Goal: Task Accomplishment & Management: Manage account settings

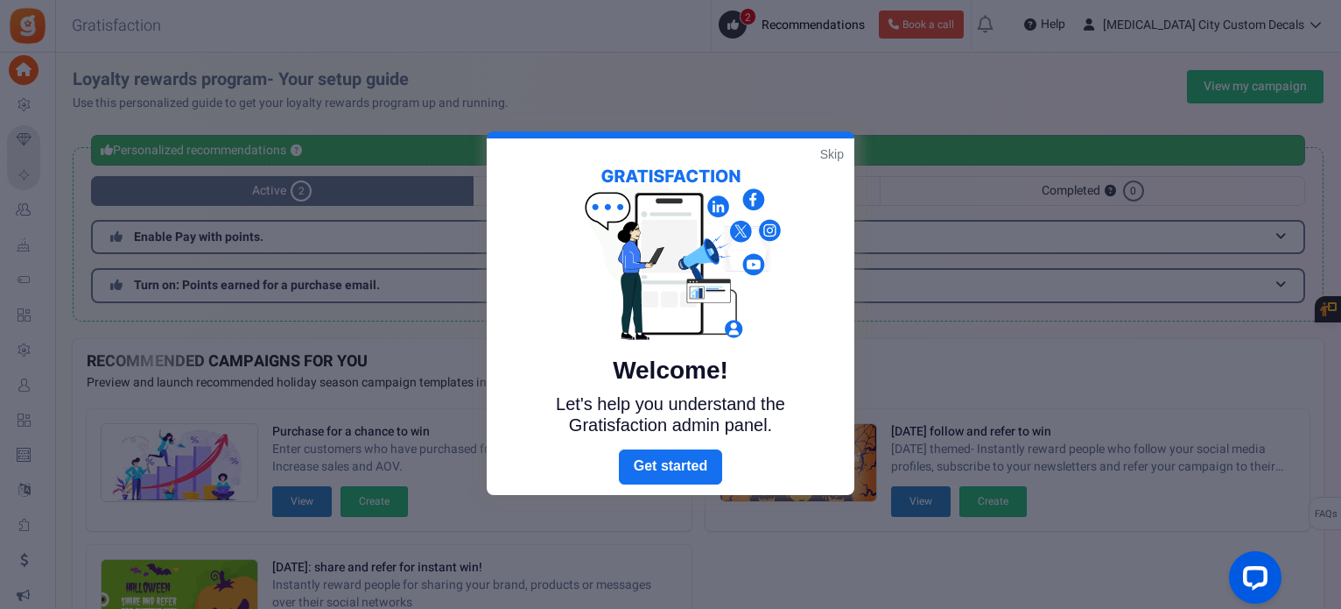
click at [829, 161] on link "Skip" at bounding box center [832, 154] width 24 height 18
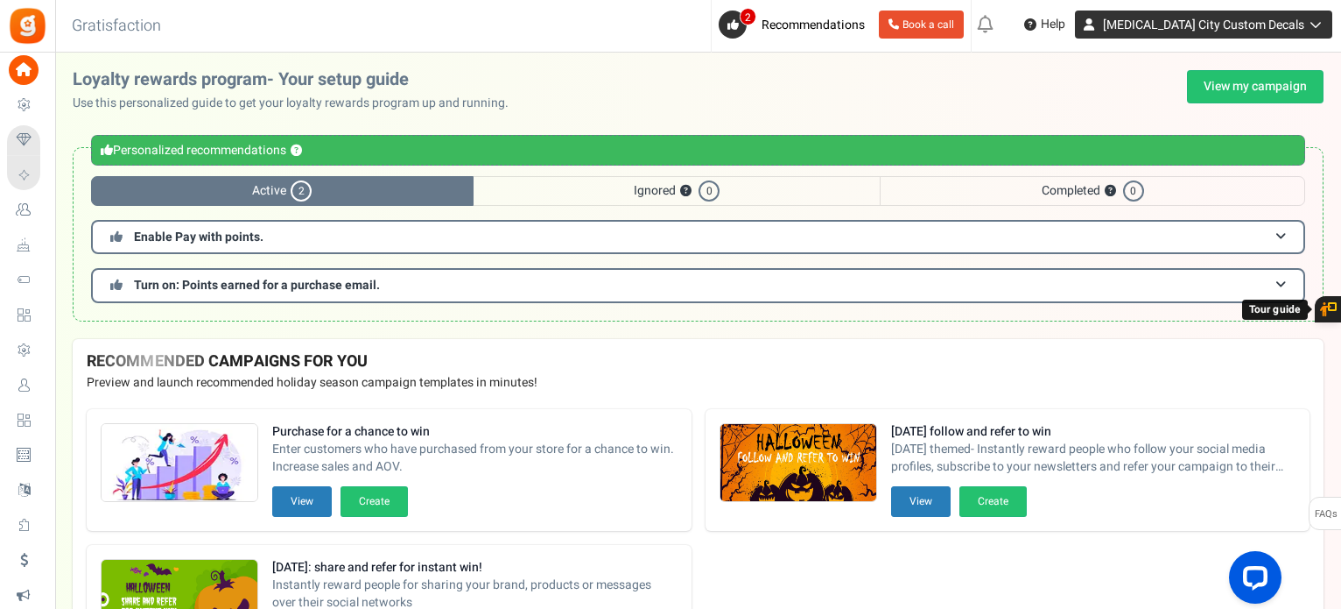
click at [1317, 27] on icon at bounding box center [1314, 24] width 18 height 12
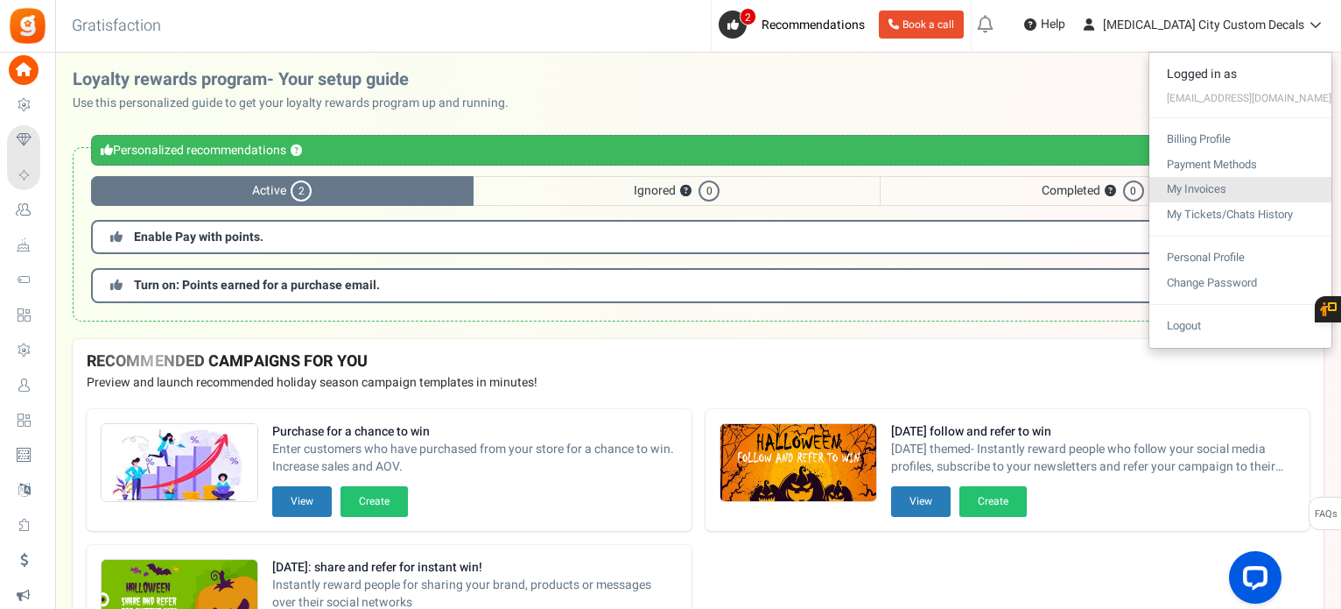
click at [1196, 187] on link "My Invoices" at bounding box center [1241, 189] width 182 height 25
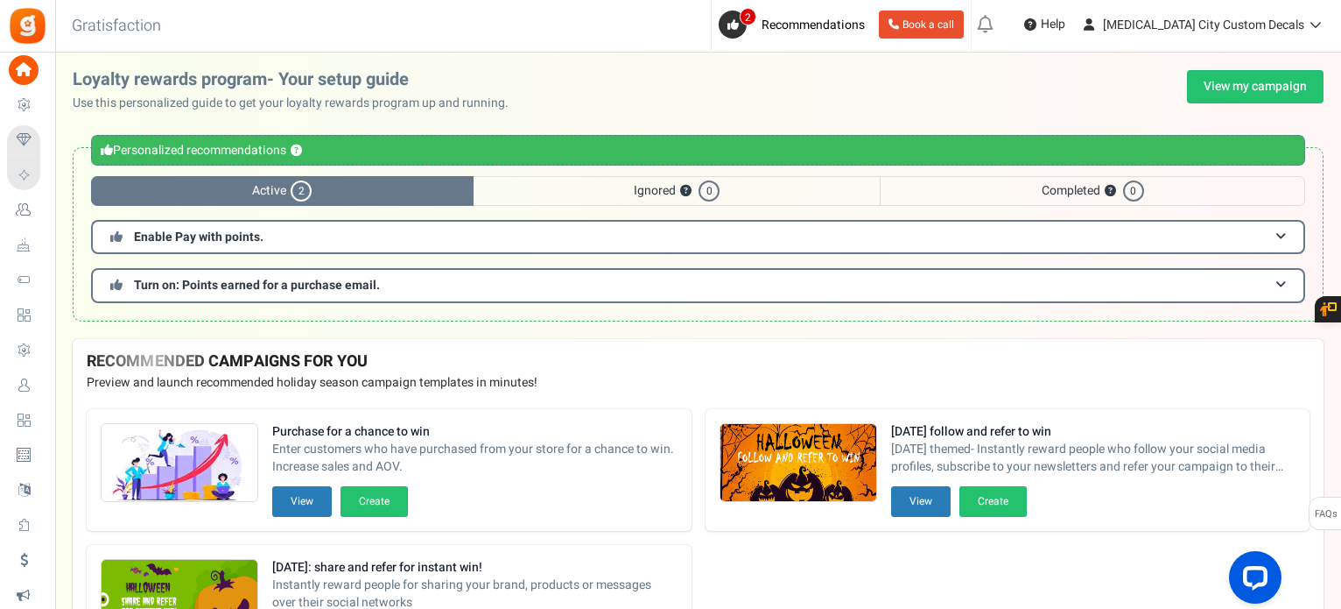
click at [0, 0] on span "Users" at bounding box center [0, 0] width 0 height 0
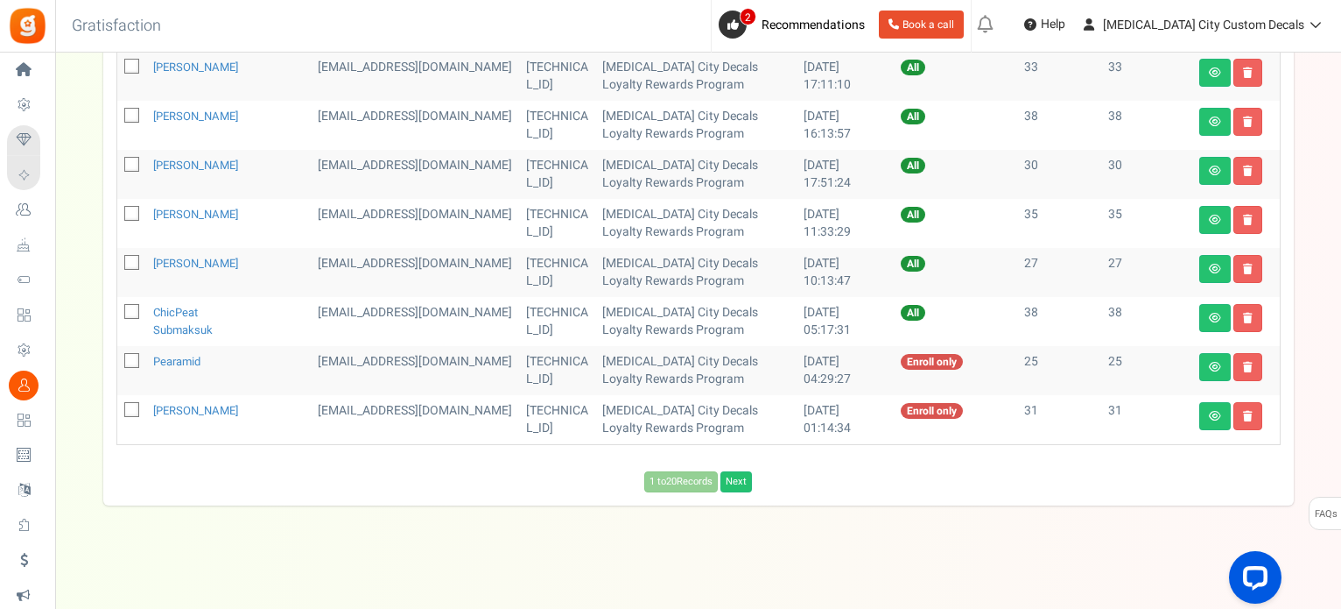
scroll to position [958, 0]
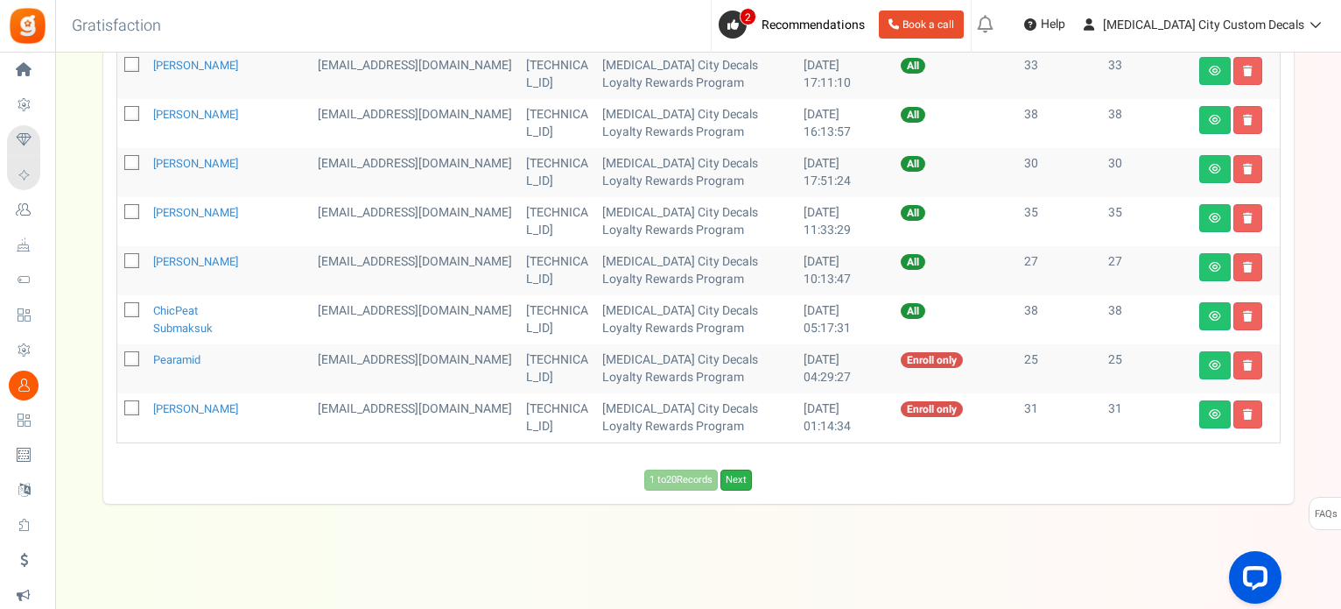
click at [739, 483] on link "Next" at bounding box center [737, 479] width 32 height 21
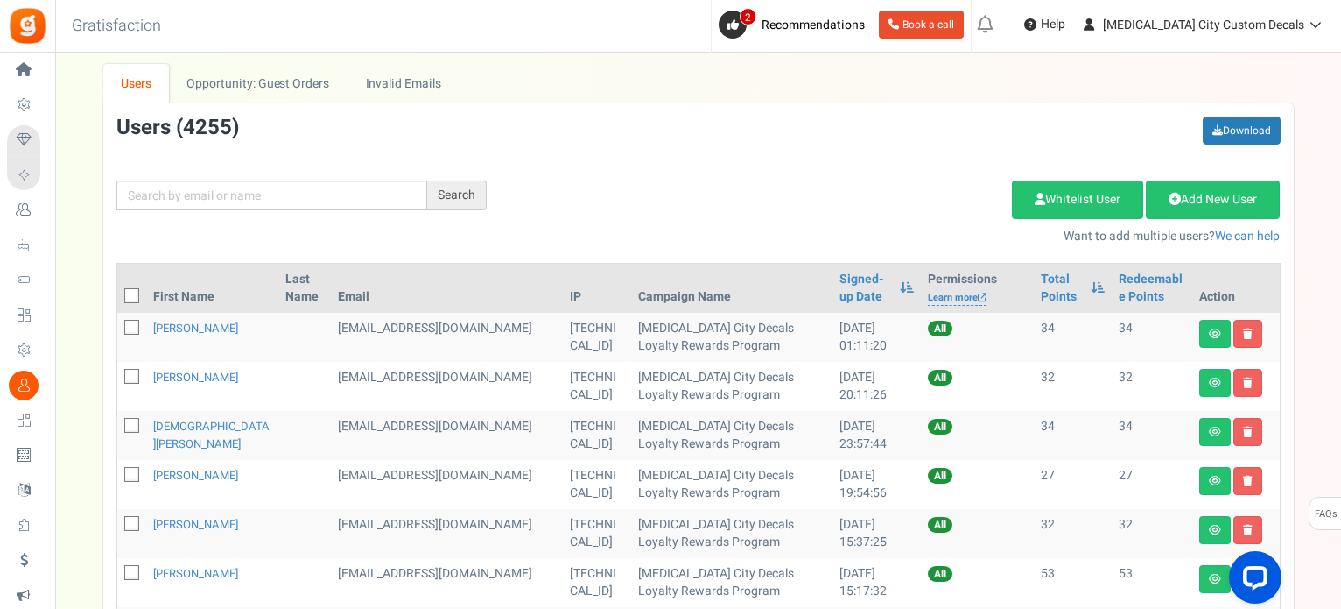
scroll to position [82, 0]
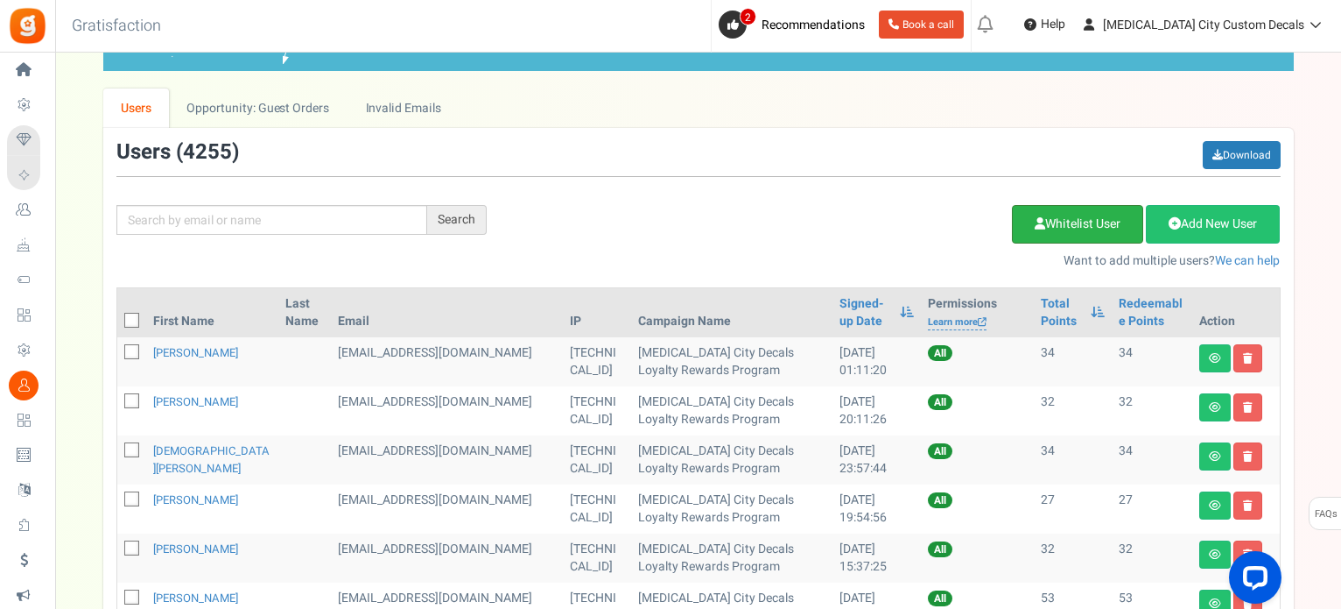
click at [1069, 219] on link "Whitelist User" at bounding box center [1077, 224] width 131 height 39
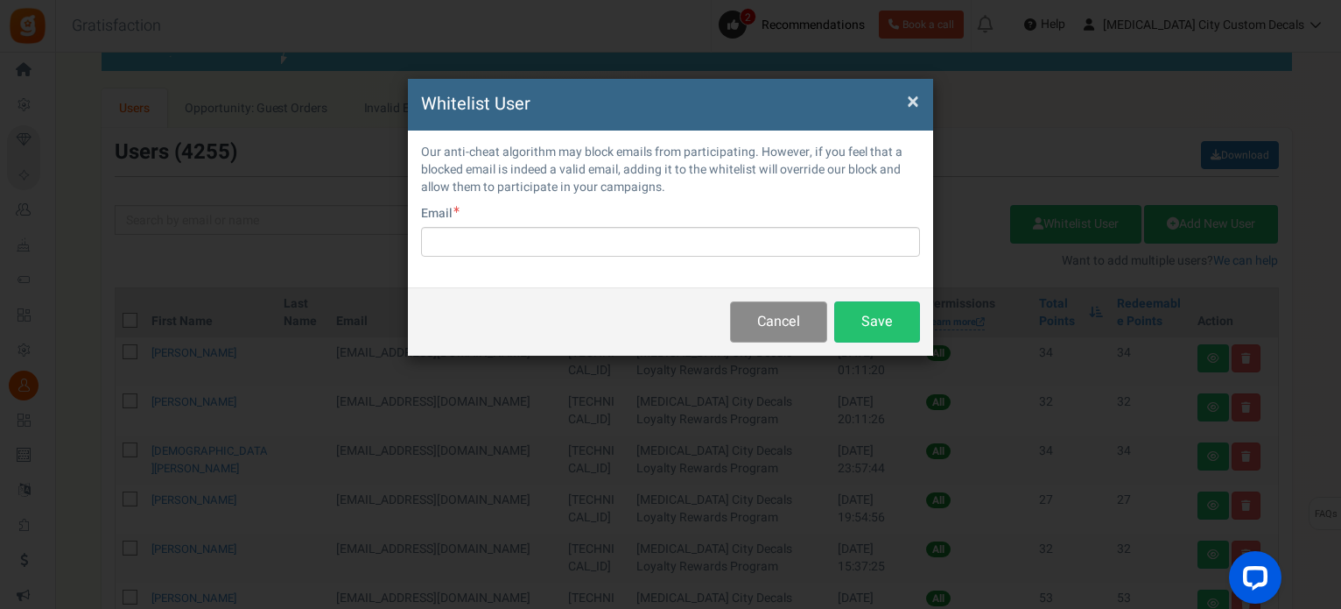
click at [780, 319] on button "Cancel" at bounding box center [778, 321] width 97 height 41
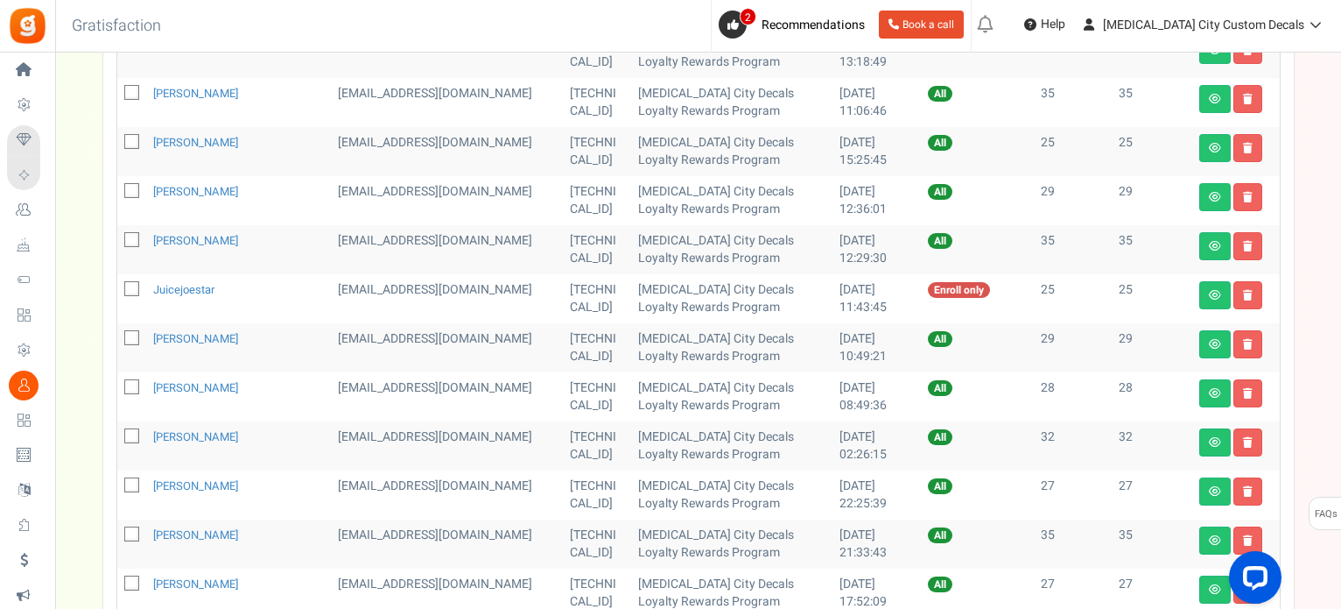
scroll to position [958, 0]
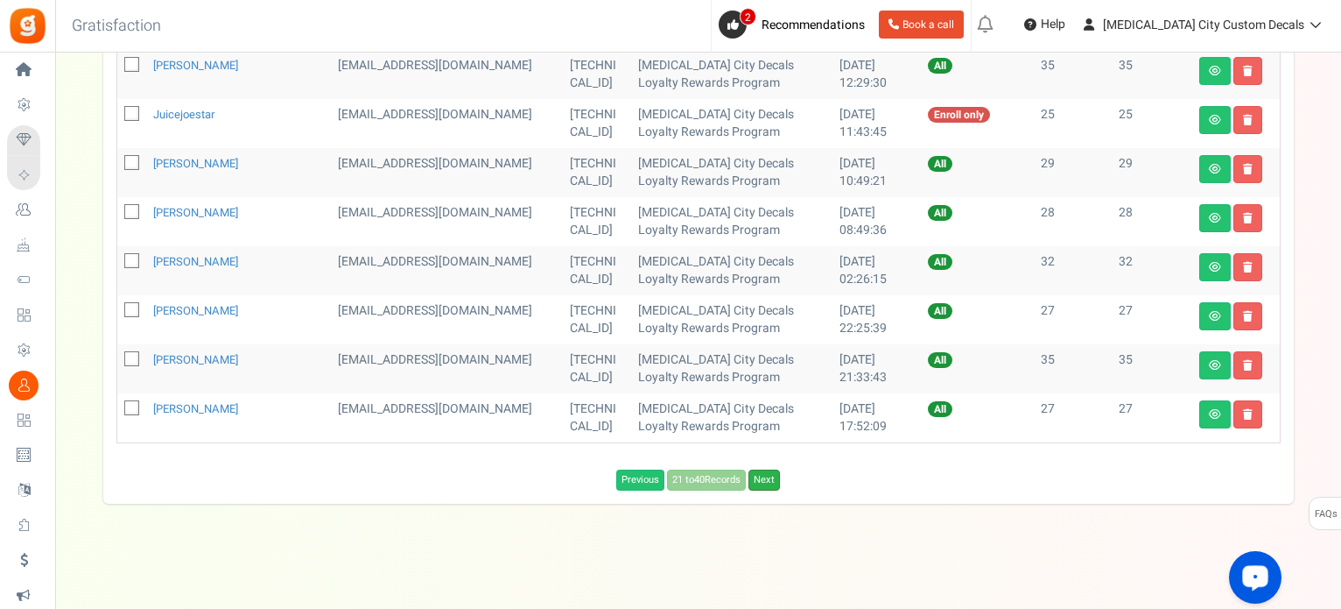
click at [776, 475] on link "Next" at bounding box center [765, 479] width 32 height 21
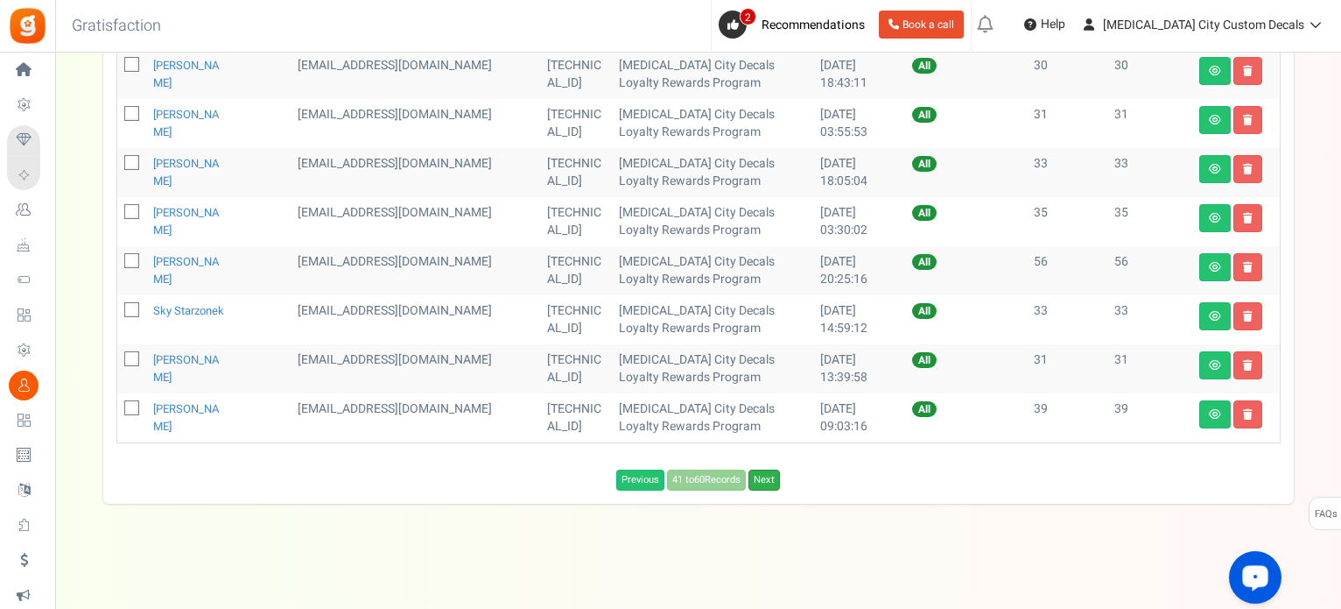
click at [762, 482] on link "Next" at bounding box center [765, 479] width 32 height 21
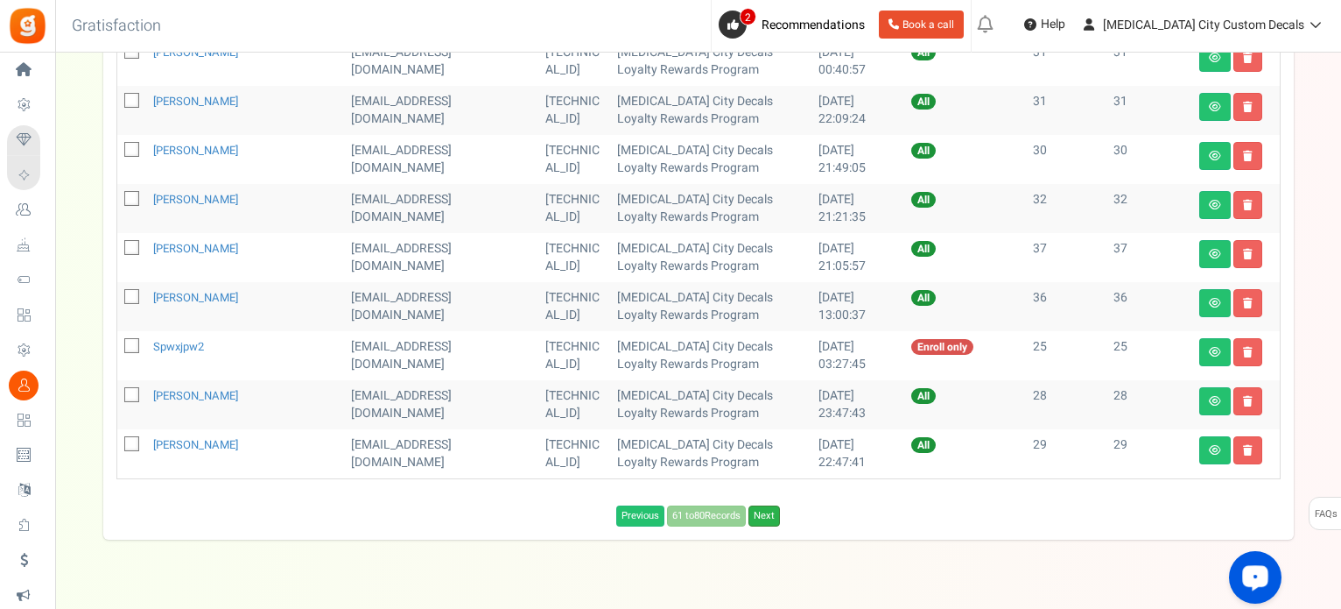
click at [763, 505] on link "Next" at bounding box center [765, 515] width 32 height 21
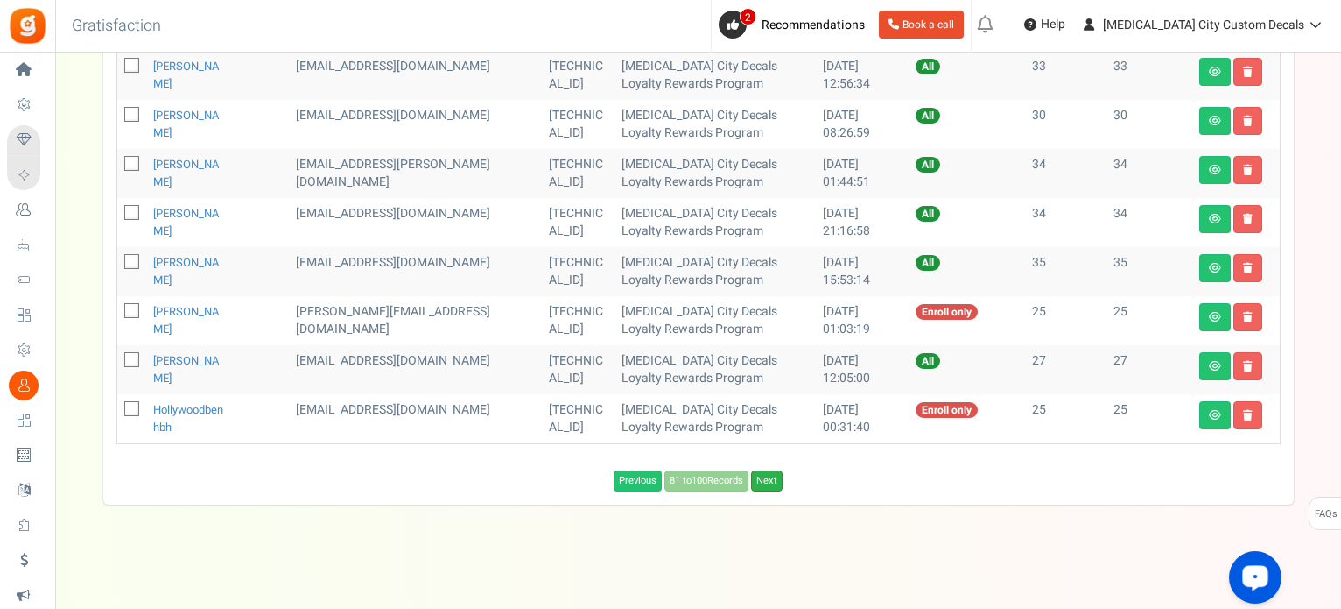
click at [762, 482] on link "Next" at bounding box center [767, 480] width 32 height 21
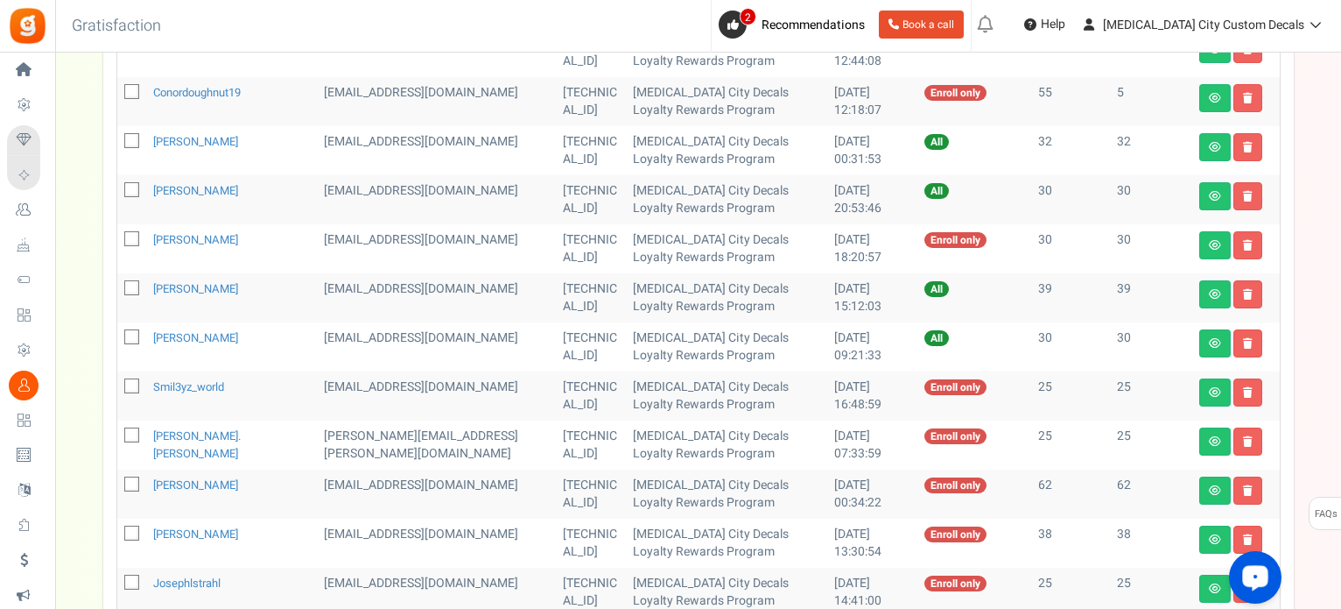
scroll to position [694, 0]
